Goal: Task Accomplishment & Management: Manage account settings

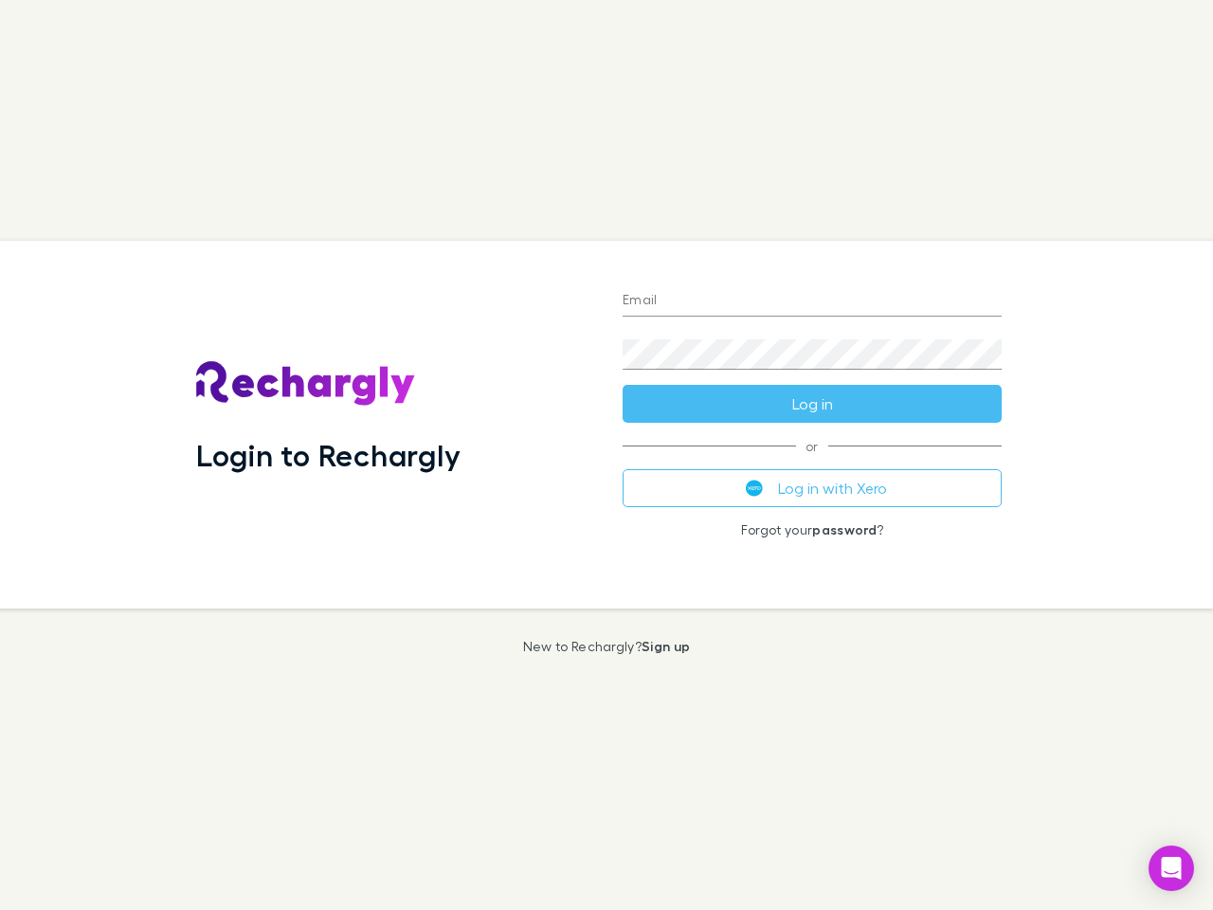
click at [607, 455] on div "Login to Rechargly" at bounding box center [394, 425] width 427 height 368
click at [812, 301] on input "Email" at bounding box center [812, 301] width 379 height 30
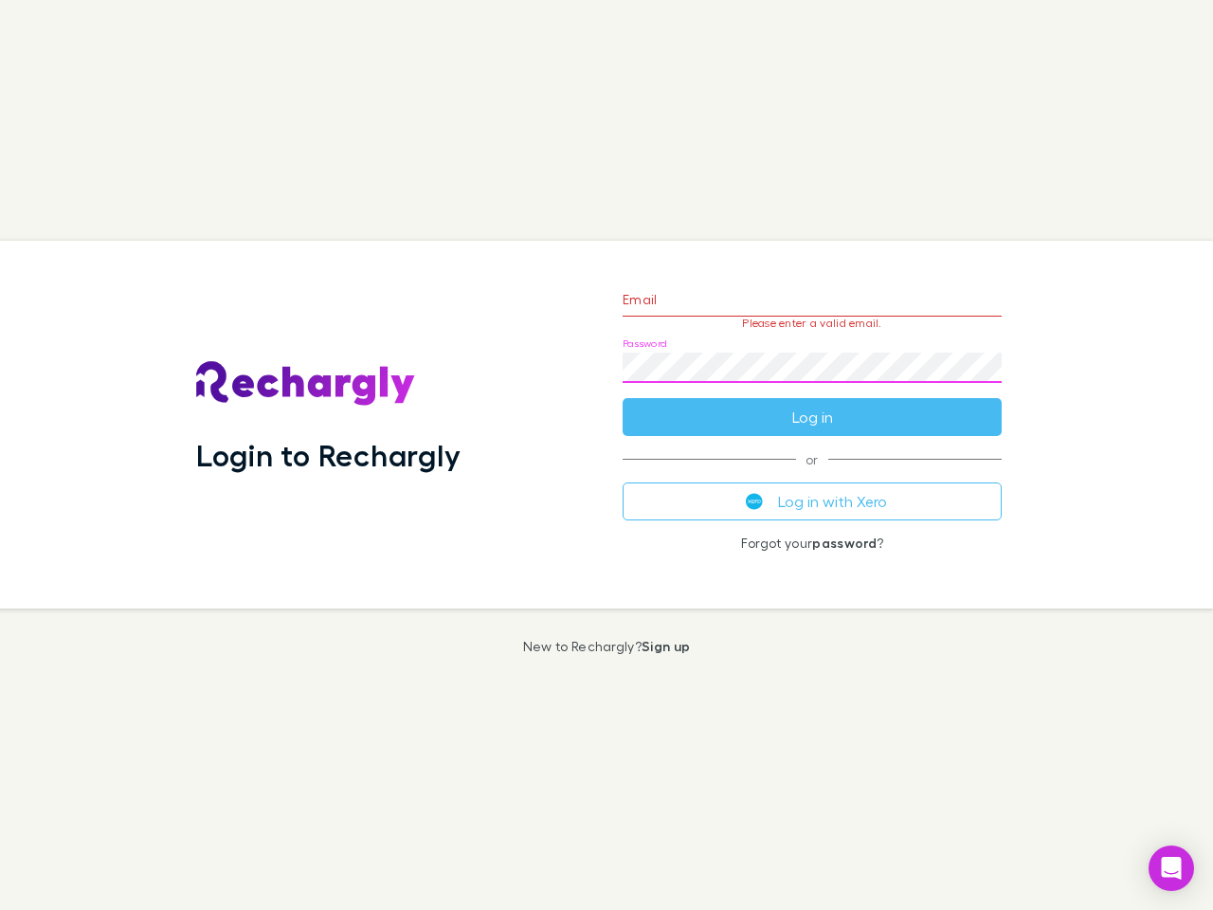
click at [812, 404] on form "Email Please enter a valid email. Password Log in" at bounding box center [812, 353] width 379 height 165
click at [812, 488] on div "Email Please enter a valid email. Password Log in or Log in with Xero Forgot yo…" at bounding box center [812, 425] width 409 height 368
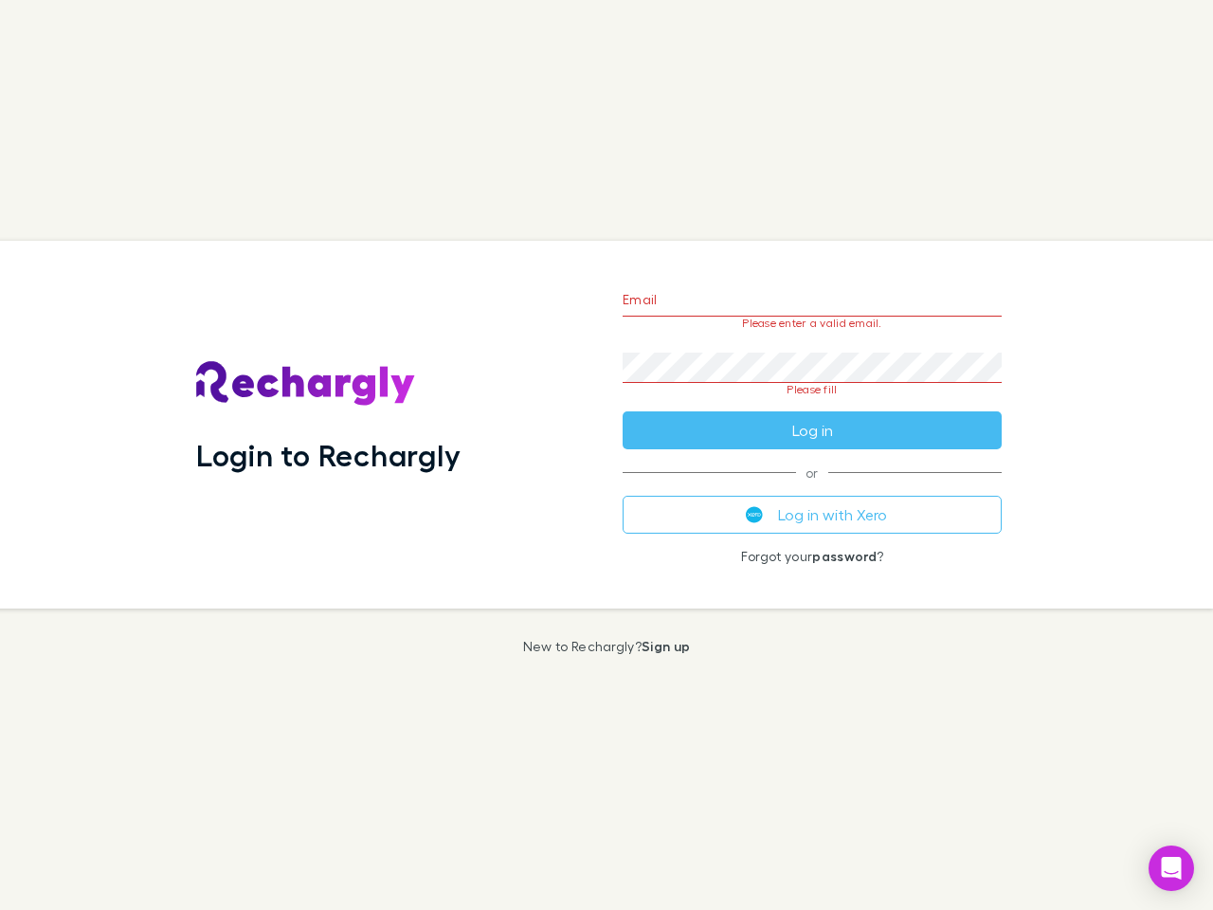
click at [1171, 868] on icon "Open Intercom Messenger" at bounding box center [1172, 868] width 20 height 23
